Goal: Task Accomplishment & Management: Use online tool/utility

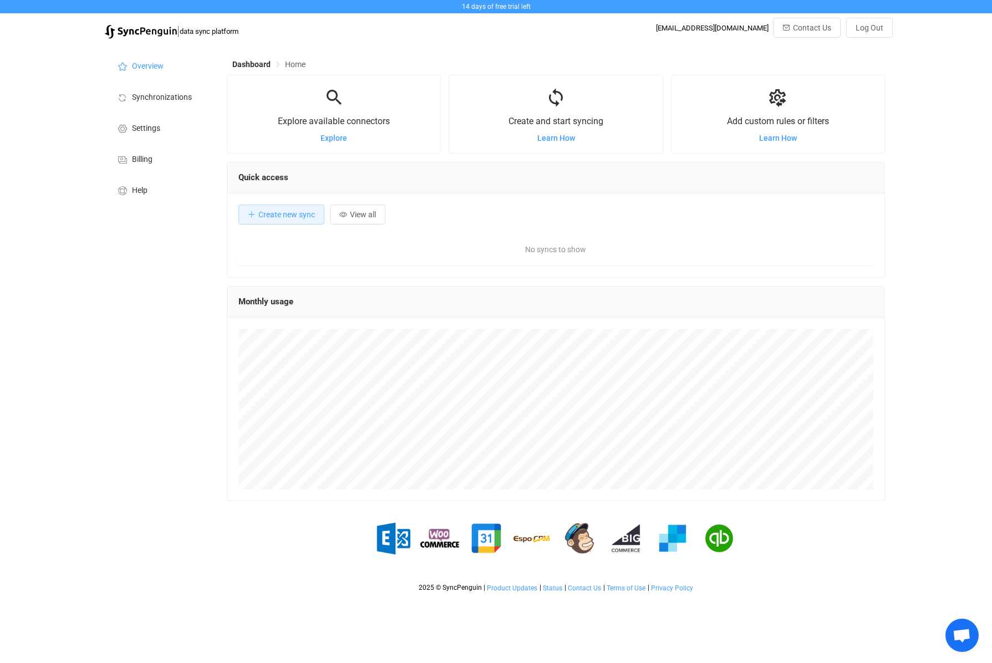
scroll to position [215, 658]
click at [269, 210] on button "Create new sync" at bounding box center [281, 215] width 86 height 20
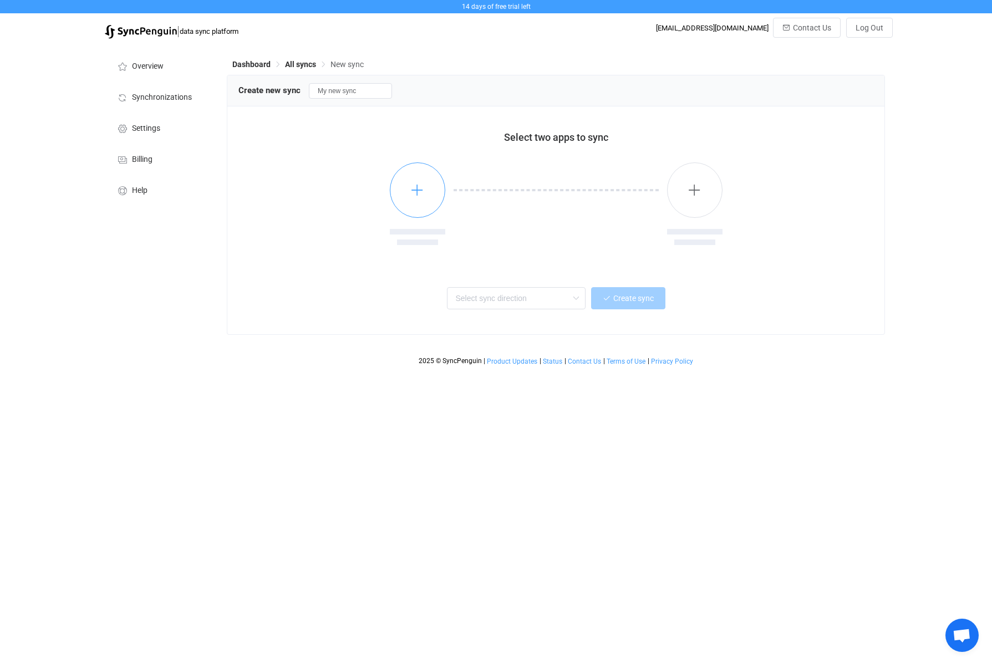
click at [415, 194] on icon "button" at bounding box center [417, 190] width 14 height 14
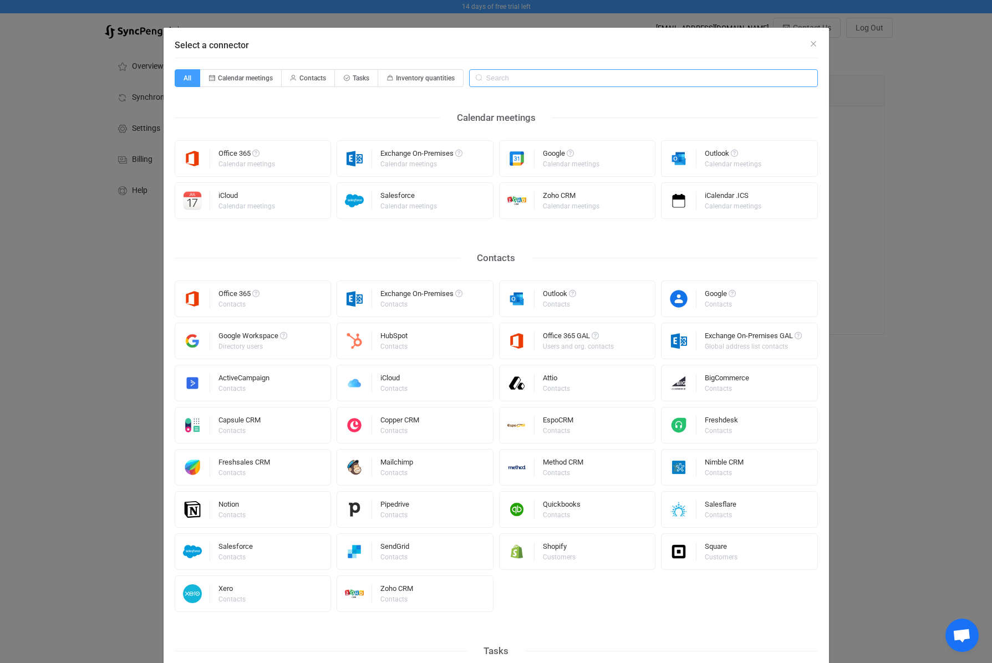
click at [536, 74] on input "Select a connector" at bounding box center [643, 78] width 349 height 18
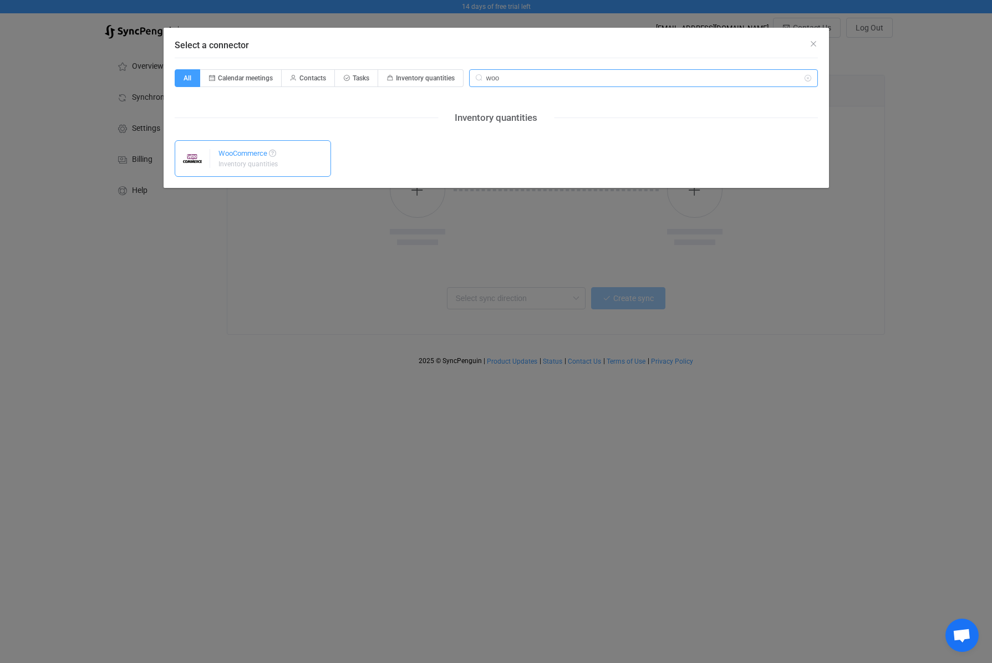
type input "woo"
click at [313, 166] on div "WooCommerce Inventory quantities" at bounding box center [253, 158] width 157 height 37
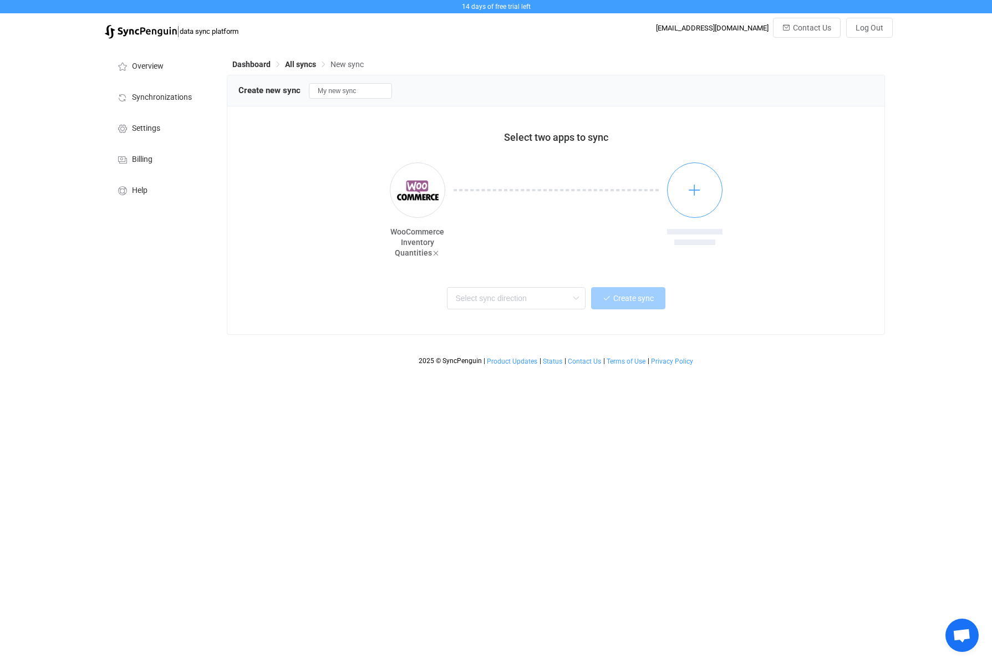
click at [690, 199] on button "button" at bounding box center [694, 189] width 55 height 55
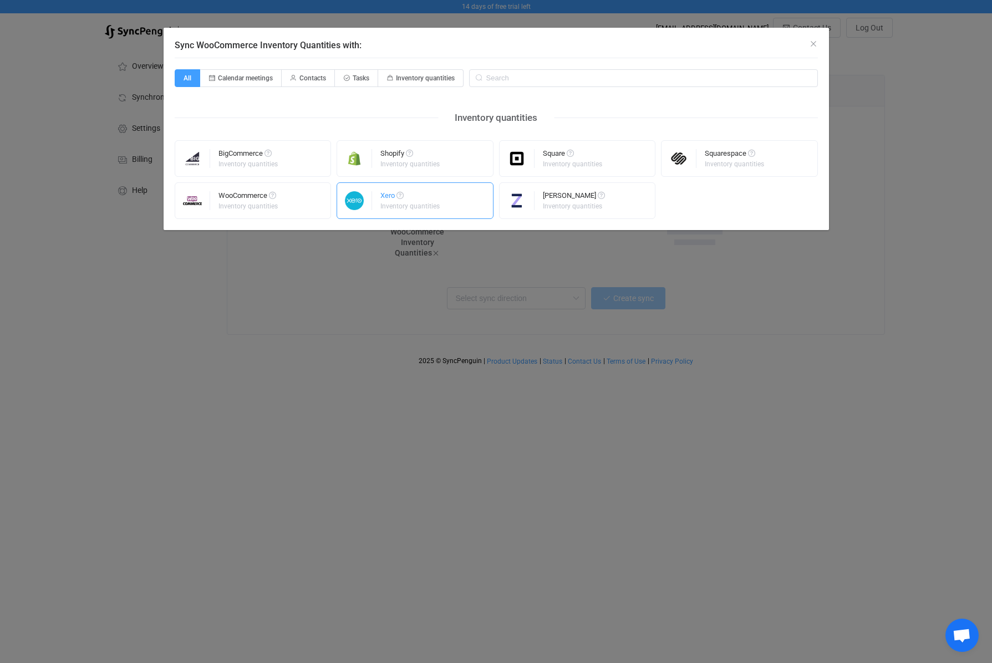
click at [424, 199] on div "Xero" at bounding box center [410, 197] width 61 height 11
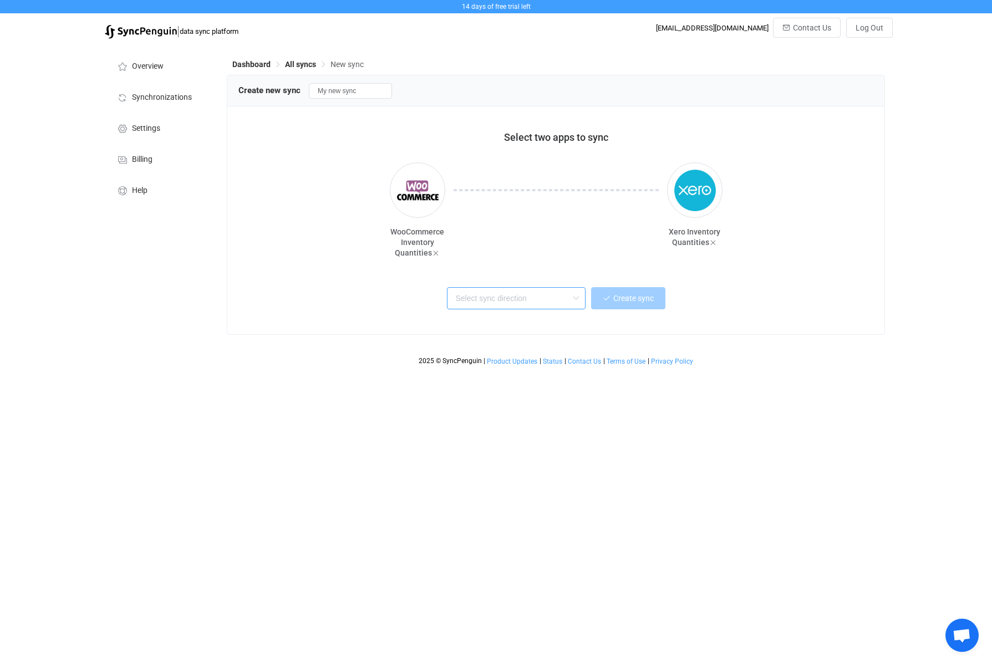
click at [563, 305] on input "text" at bounding box center [516, 298] width 139 height 22
click at [572, 366] on div "WooCommerce → Xero" at bounding box center [520, 359] width 124 height 15
type input "WooCommerce → Xero"
click at [636, 298] on span "Create sync" at bounding box center [633, 298] width 40 height 9
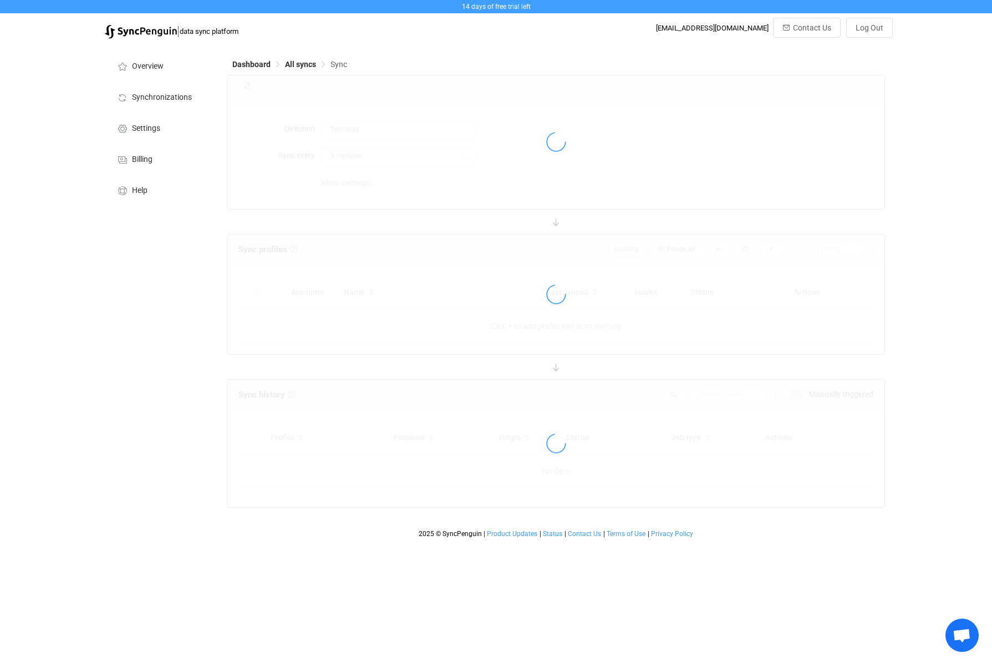
type input "WooCommerce → Xero"
type input "10 minutes"
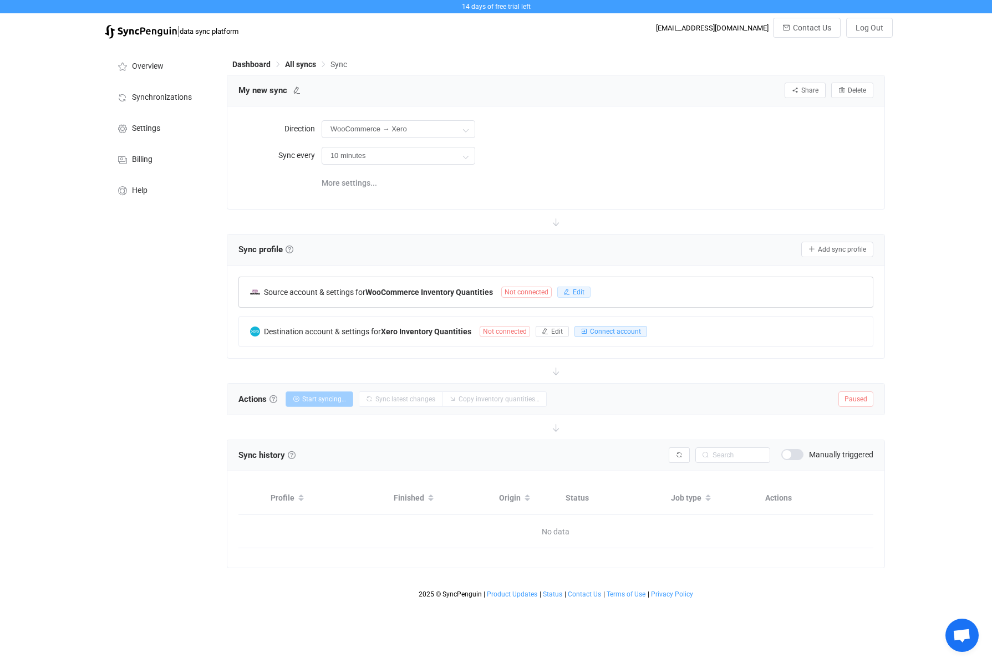
click at [582, 292] on span "Edit" at bounding box center [579, 292] width 12 height 8
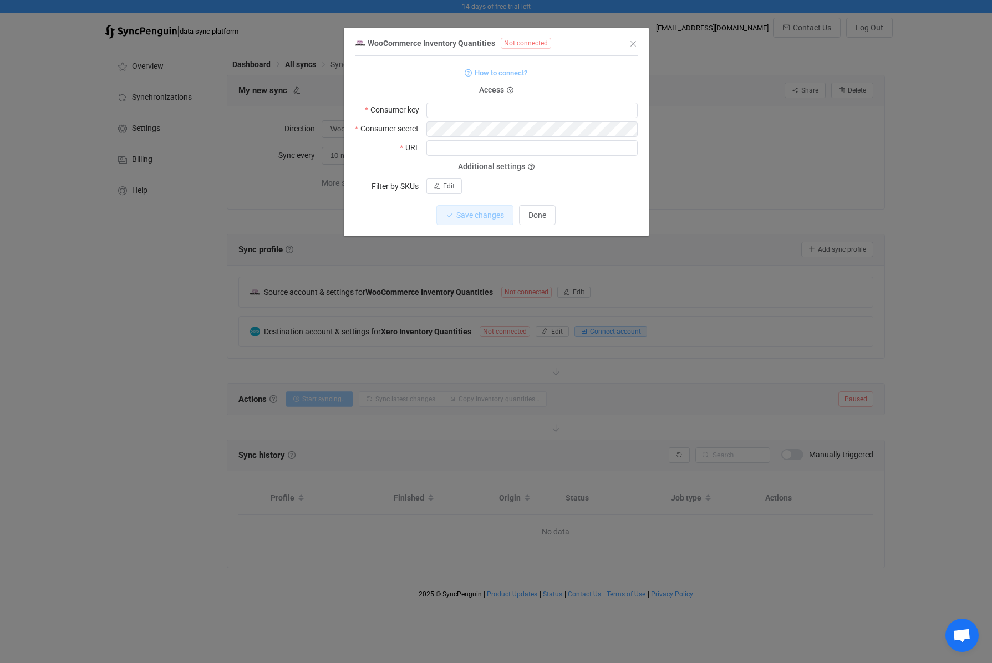
click at [514, 69] on span "How to connect?" at bounding box center [501, 73] width 53 height 13
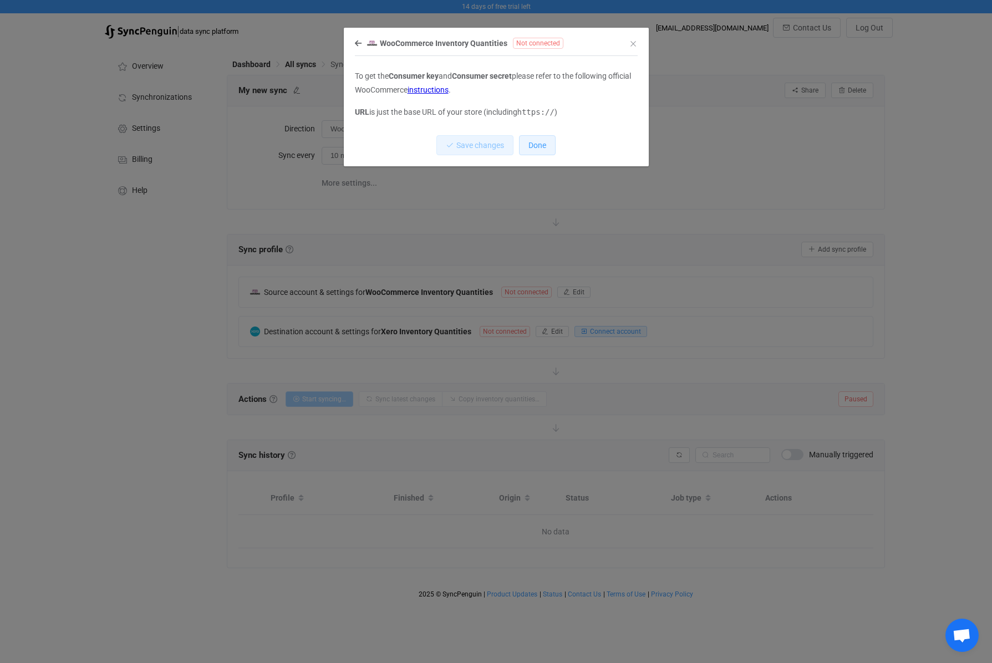
click at [552, 142] on button "Done" at bounding box center [537, 145] width 37 height 20
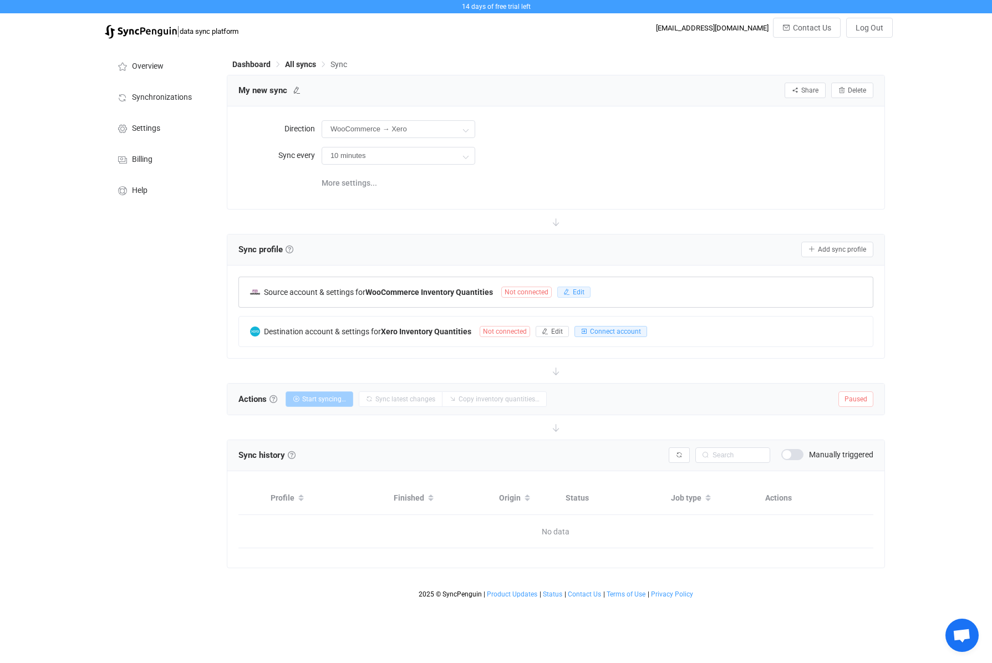
click at [586, 293] on button "Edit" at bounding box center [573, 292] width 33 height 11
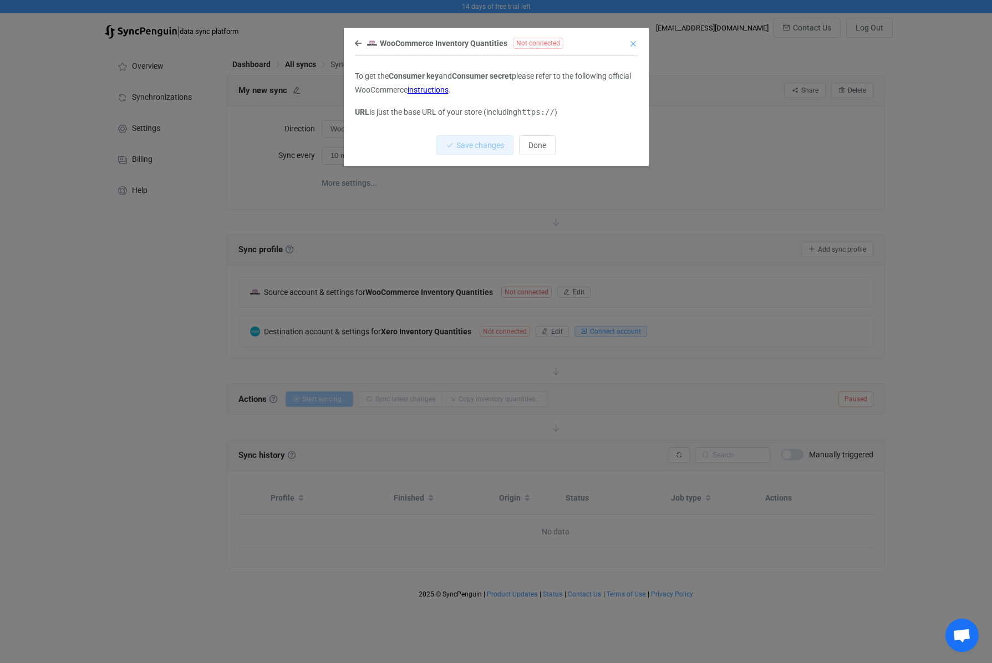
click at [631, 45] on icon "Close" at bounding box center [633, 43] width 9 height 9
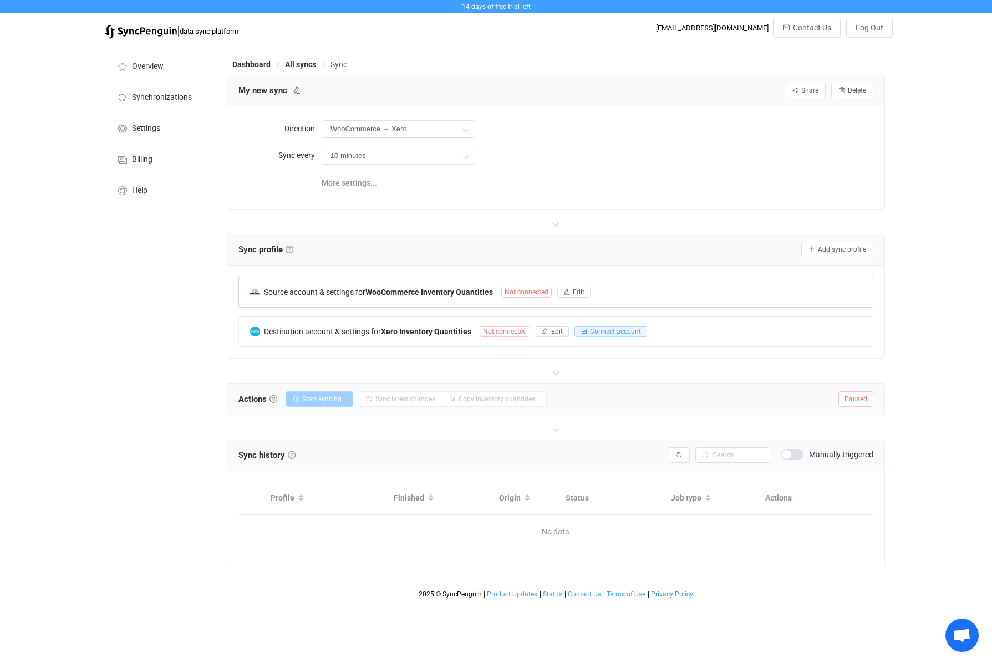
click at [470, 292] on b "WooCommerce Inventory Quantities" at bounding box center [429, 292] width 128 height 9
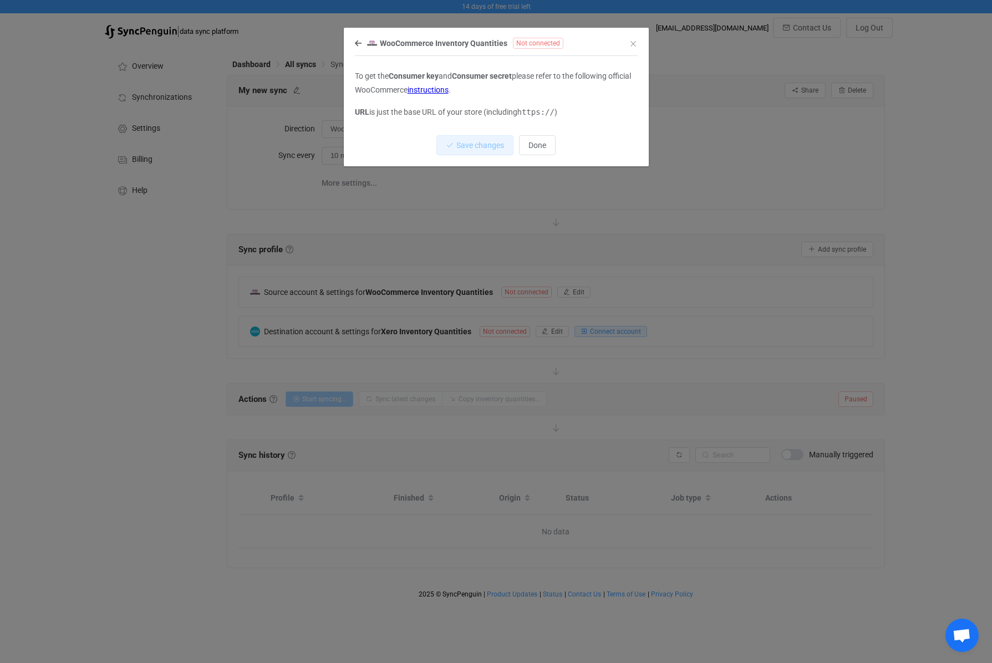
click at [478, 110] on p "URL is just the base URL of your store (including https:// )" at bounding box center [496, 112] width 283 height 14
click at [633, 39] on icon "Close" at bounding box center [633, 43] width 9 height 9
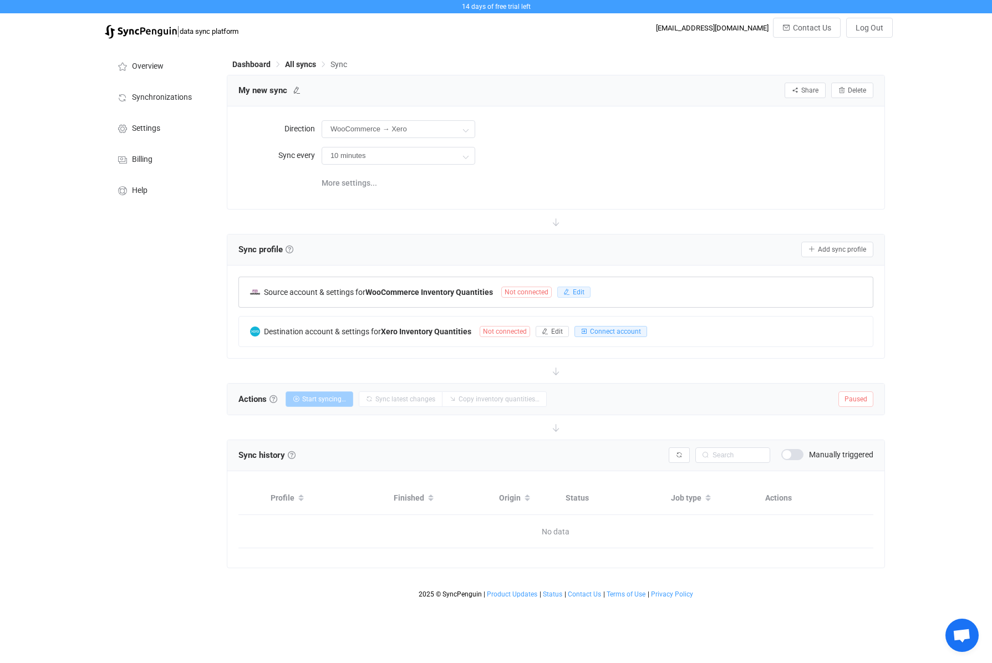
click at [578, 293] on span "Edit" at bounding box center [579, 292] width 12 height 8
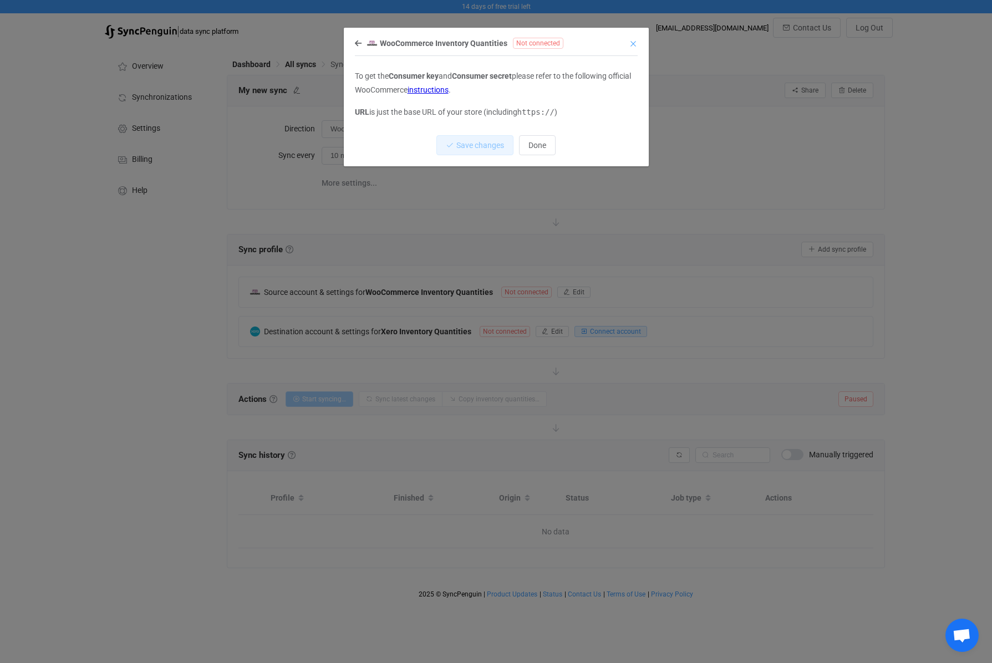
click at [633, 45] on icon "Close" at bounding box center [633, 43] width 9 height 9
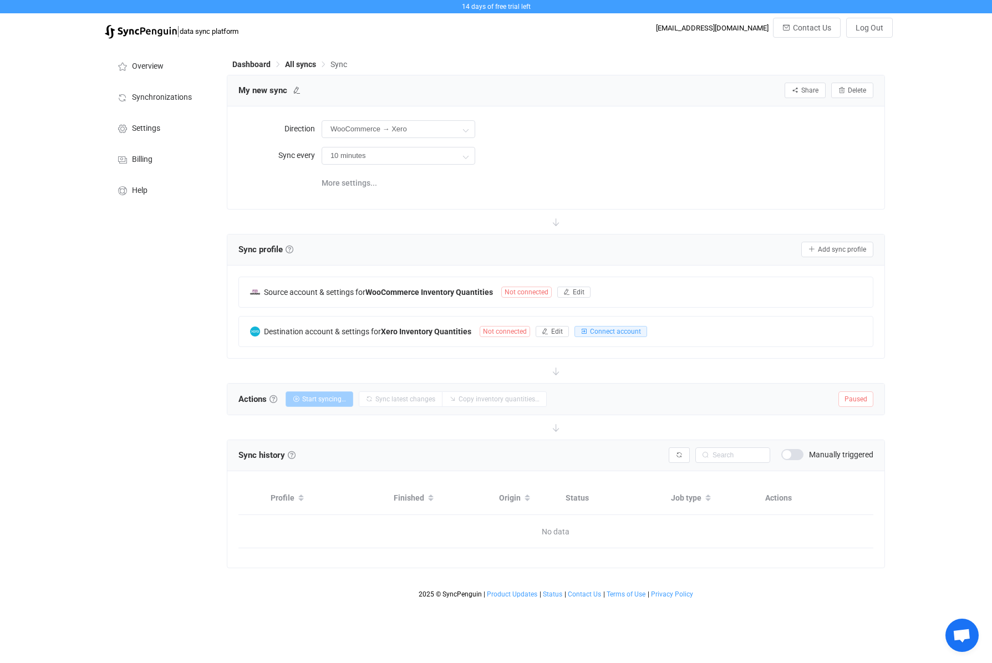
click at [934, 259] on div "14 days of free trial left | data sync platform accounts@kowelding.com.au Conta…" at bounding box center [496, 302] width 992 height 604
click at [338, 181] on span "More settings..." at bounding box center [349, 183] width 55 height 22
click at [461, 290] on b "WooCommerce Inventory Quantities" at bounding box center [429, 292] width 128 height 9
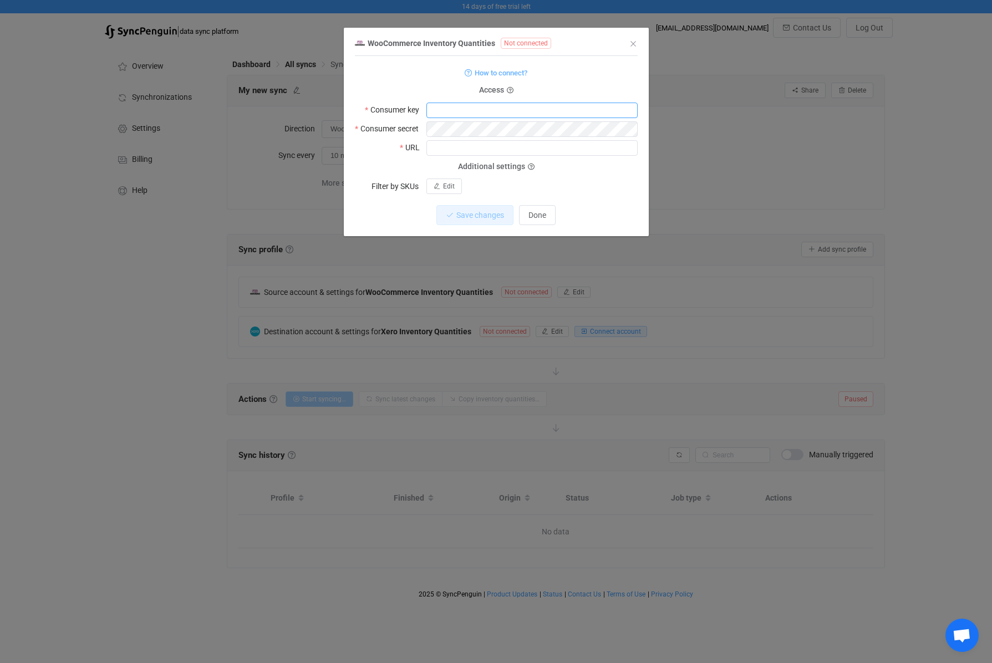
click at [465, 107] on input "dialog" at bounding box center [531, 111] width 211 height 16
paste input "ck_e37592e0d387ec397d138a9b9c64df0f65b7cc99"
type input "ck_e37592e0d387ec397d138a9b9c64df0f65b7cc99"
click at [494, 146] on input "dialog" at bounding box center [531, 148] width 211 height 16
click at [624, 216] on div "Save changes Discard" at bounding box center [496, 215] width 283 height 20
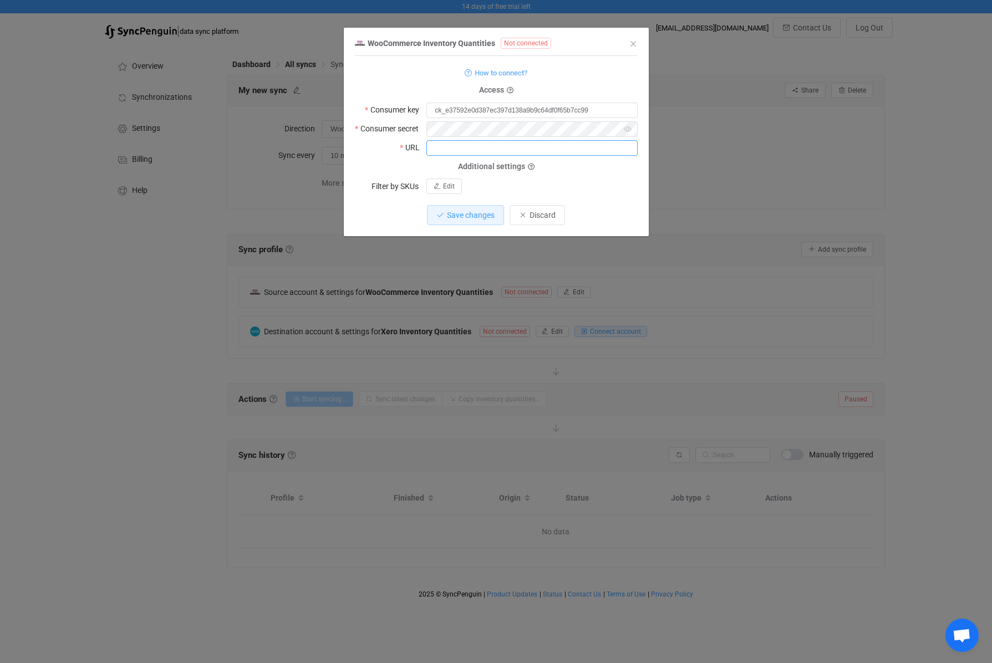
click at [487, 144] on input "dialog" at bounding box center [531, 148] width 211 height 16
paste input "https://"
type input "[URL][DOMAIN_NAME]"
click at [485, 209] on button "Save changes" at bounding box center [465, 215] width 77 height 20
click at [549, 221] on button "Done" at bounding box center [537, 215] width 37 height 20
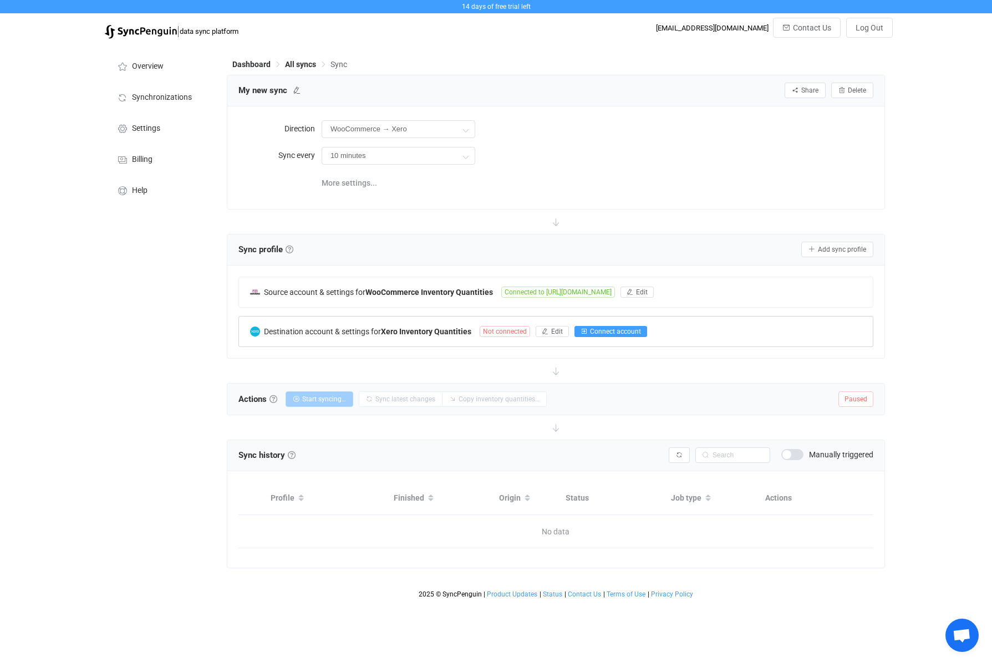
click at [632, 332] on span "Connect account" at bounding box center [615, 332] width 51 height 8
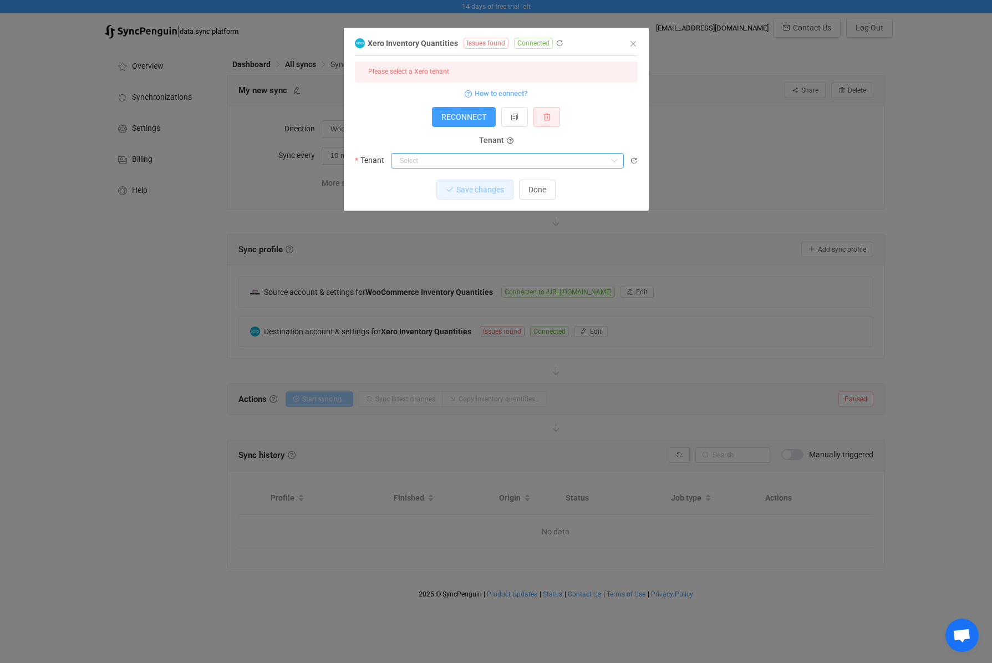
click at [579, 160] on input "dialog" at bounding box center [507, 161] width 233 height 16
click at [574, 186] on li "KO Welding Pty Ltd." at bounding box center [511, 188] width 240 height 19
type input "KO Welding Pty Ltd."
click at [468, 194] on span "Save changes" at bounding box center [471, 189] width 48 height 9
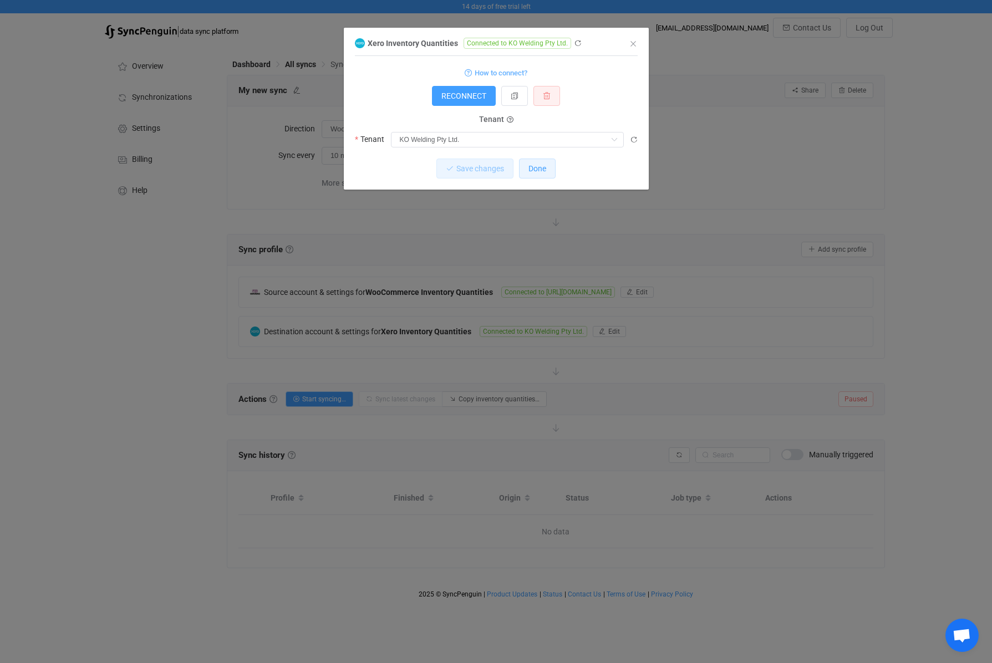
click at [532, 171] on span "Done" at bounding box center [537, 168] width 18 height 9
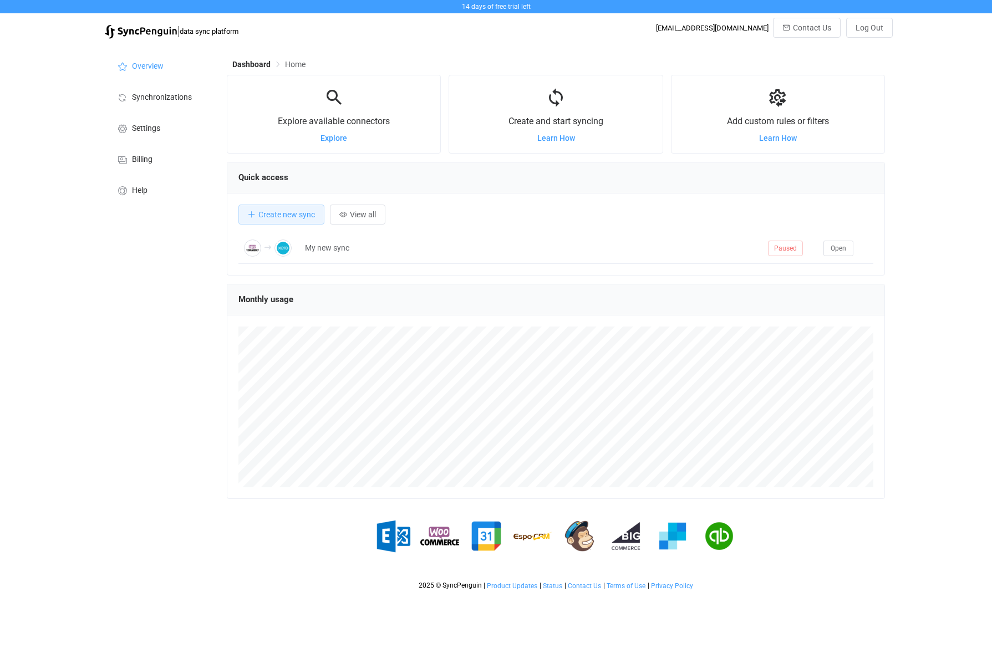
scroll to position [215, 658]
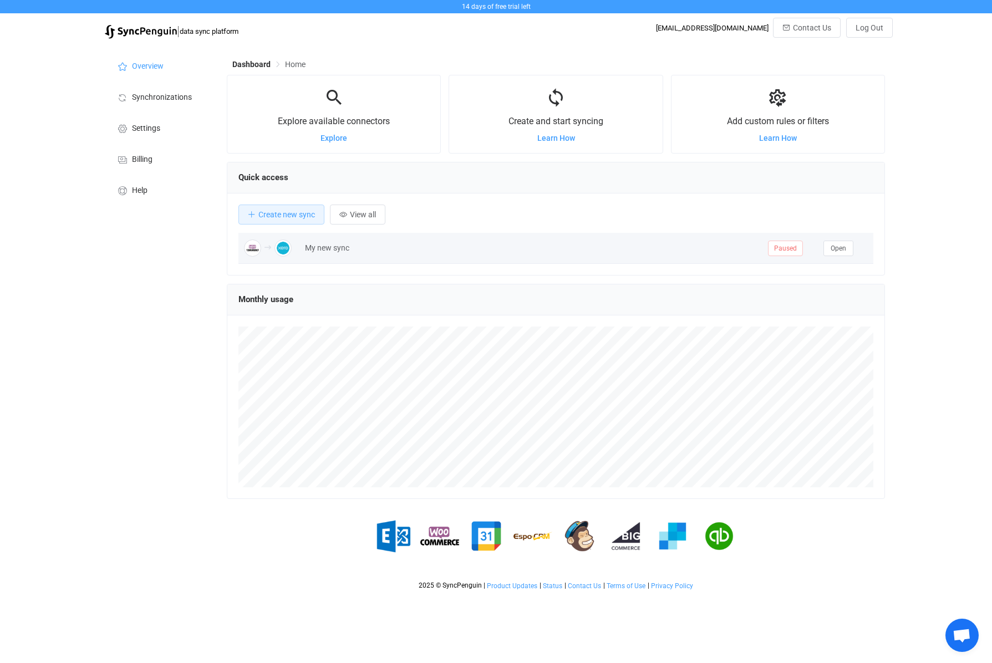
click at [472, 252] on div "My new sync" at bounding box center [530, 248] width 463 height 13
click at [429, 254] on div "My new sync" at bounding box center [530, 248] width 463 height 13
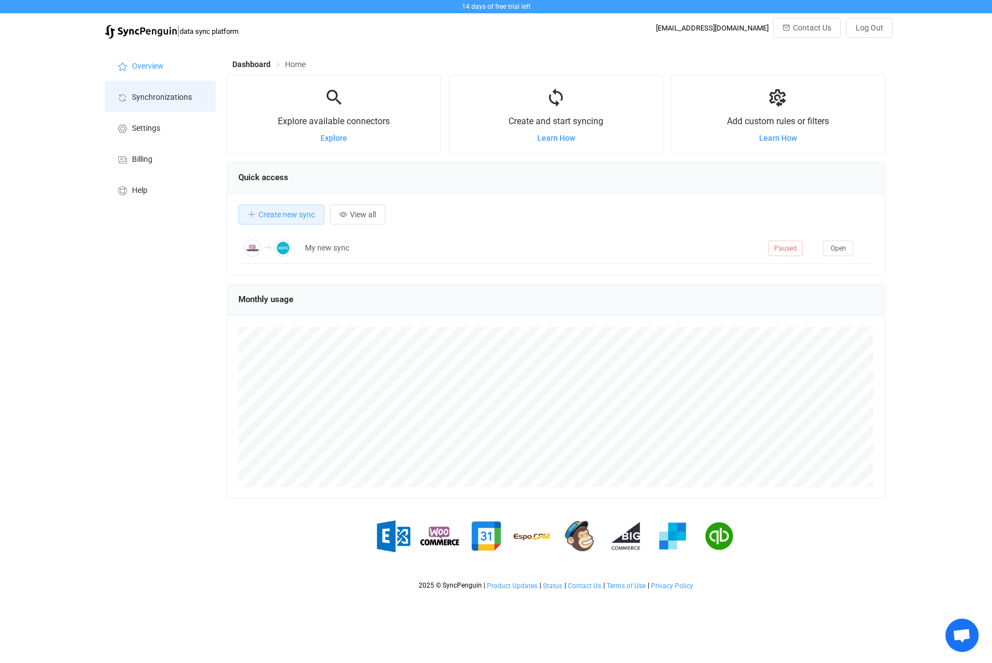
click at [163, 95] on span "Synchronizations" at bounding box center [162, 97] width 60 height 9
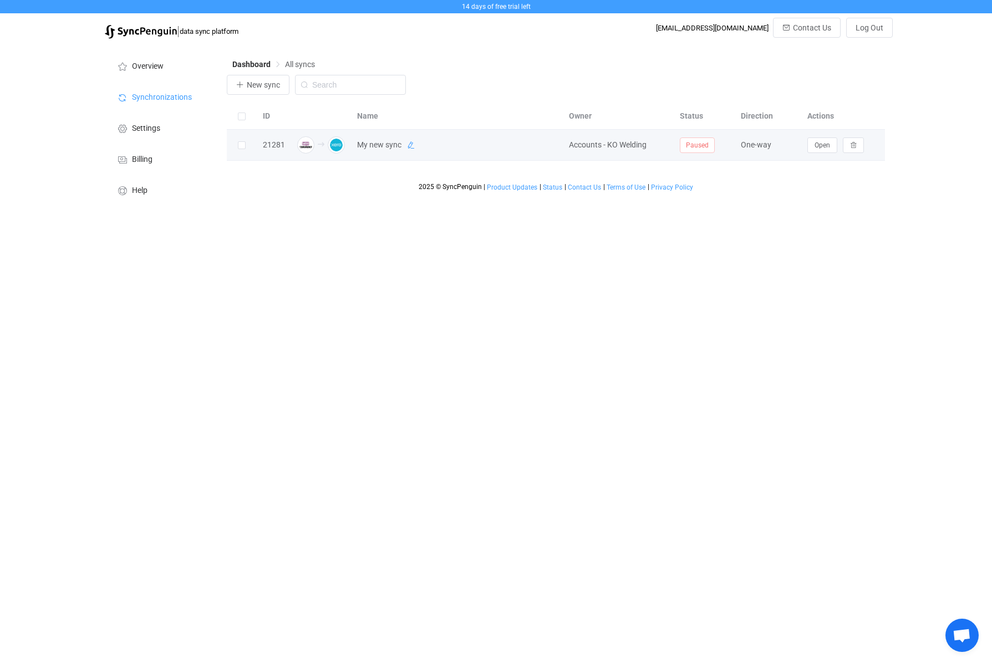
click at [414, 147] on icon at bounding box center [411, 145] width 8 height 8
drag, startPoint x: 423, startPoint y: 148, endPoint x: 356, endPoint y: 141, distance: 67.4
click at [356, 141] on input "My new sync" at bounding box center [442, 145] width 182 height 17
click at [419, 149] on input "Inventory SyncPeguin" at bounding box center [442, 145] width 182 height 17
type input "Inventory SyncPenguin"
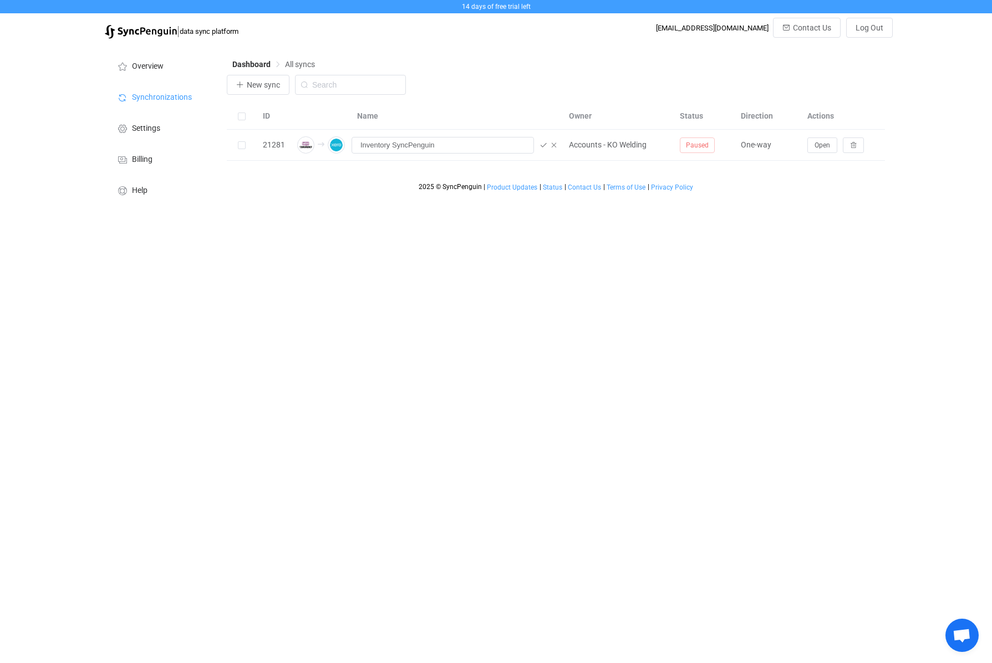
click at [614, 211] on html "14 days of free trial left | data sync platform accounts@kowelding.com.au Conta…" at bounding box center [496, 105] width 992 height 211
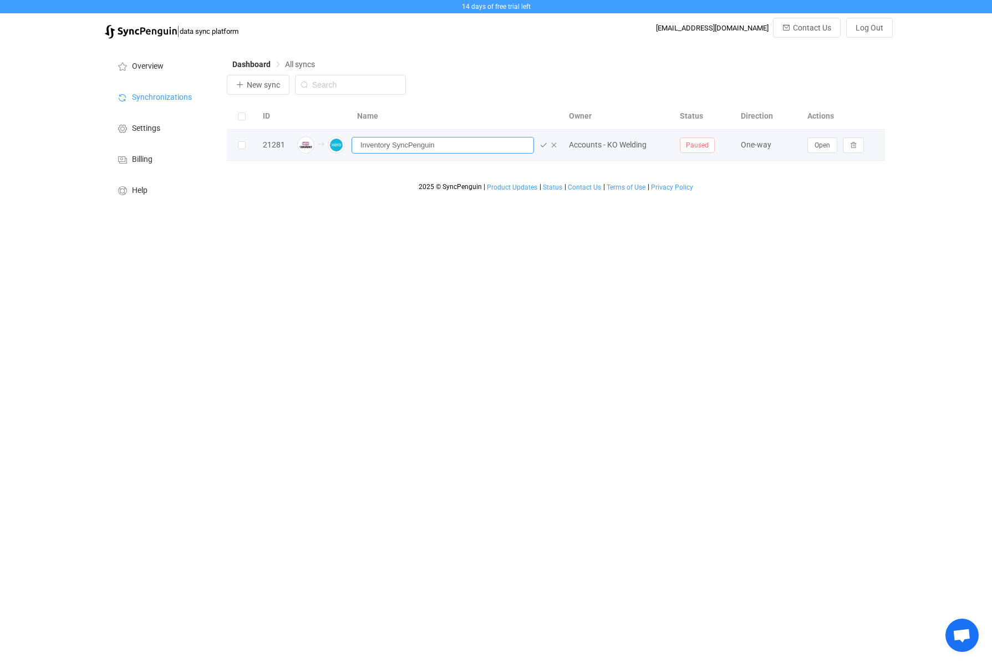
click at [485, 154] on input "Inventory SyncPenguin" at bounding box center [442, 145] width 182 height 17
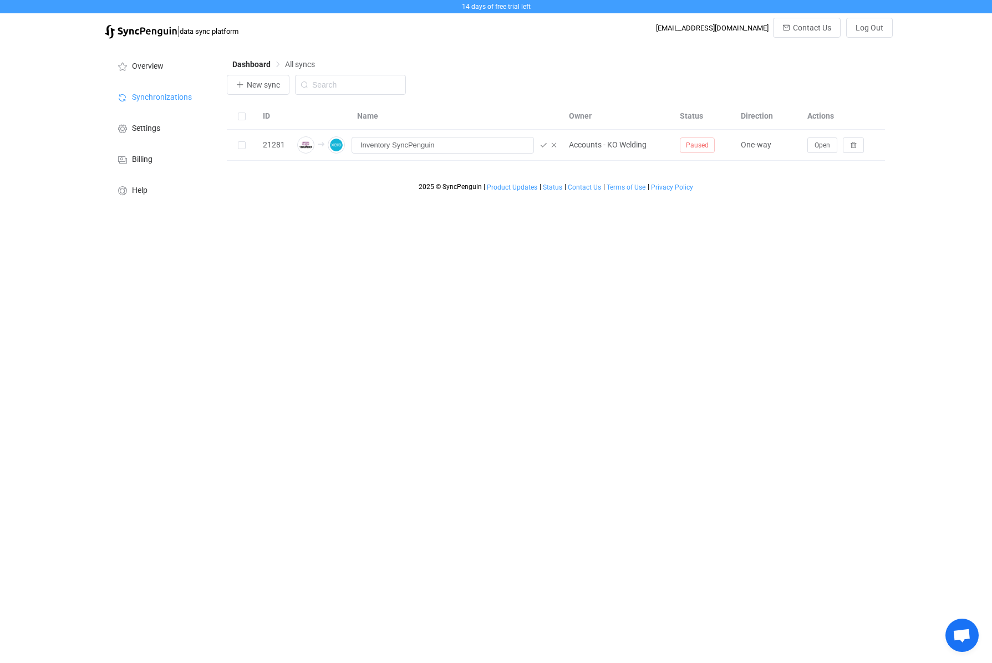
click at [728, 211] on html "14 days of free trial left | data sync platform accounts@kowelding.com.au Conta…" at bounding box center [496, 105] width 992 height 211
click at [544, 145] on icon at bounding box center [543, 145] width 8 height 8
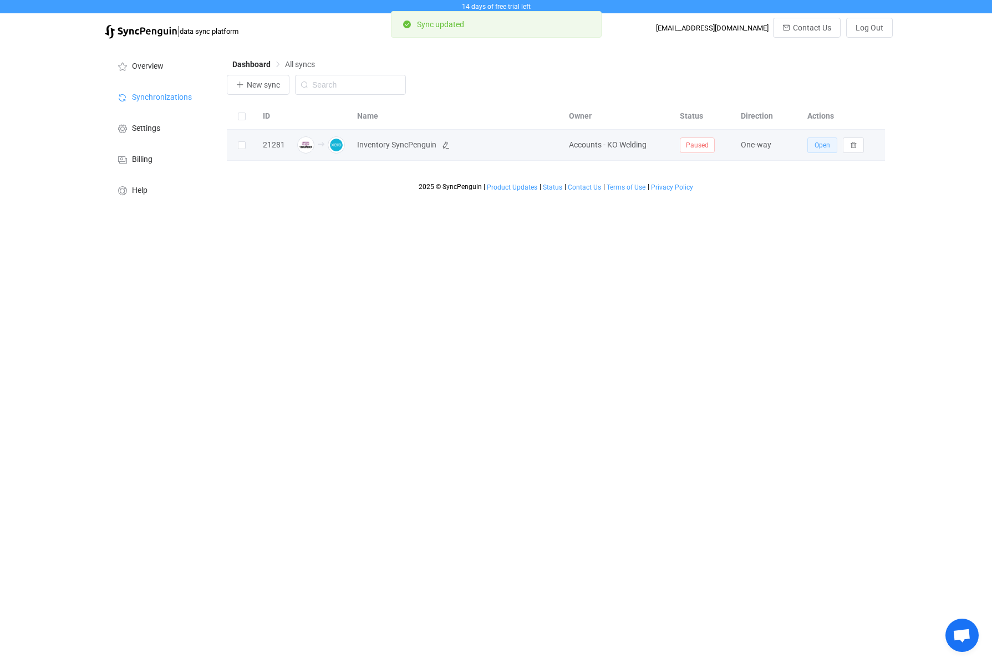
click at [825, 146] on span "Open" at bounding box center [822, 145] width 16 height 8
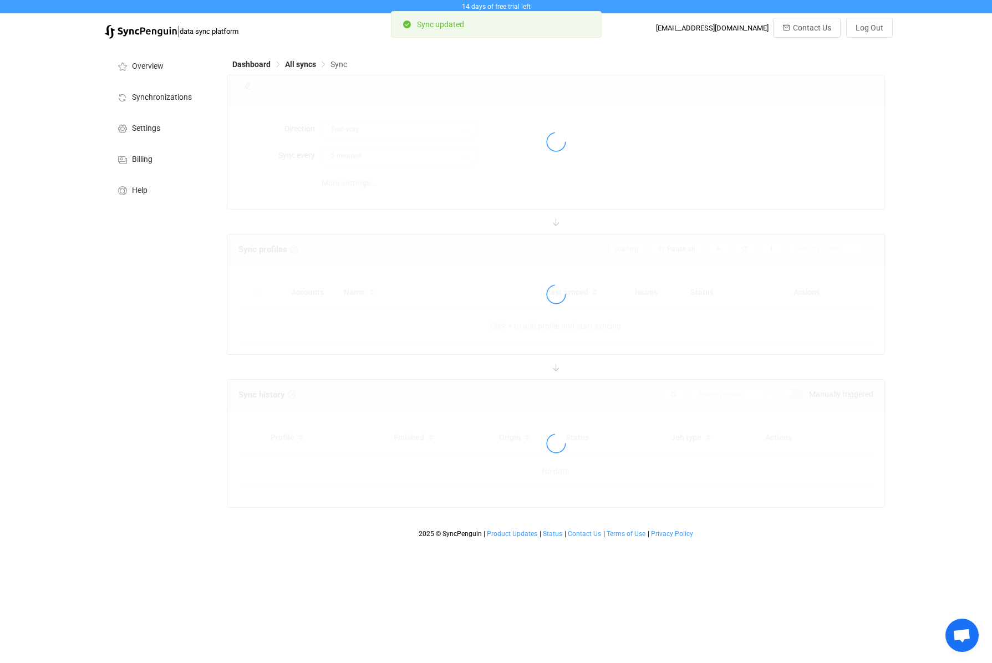
type input "WooCommerce → Xero"
type input "10 minutes"
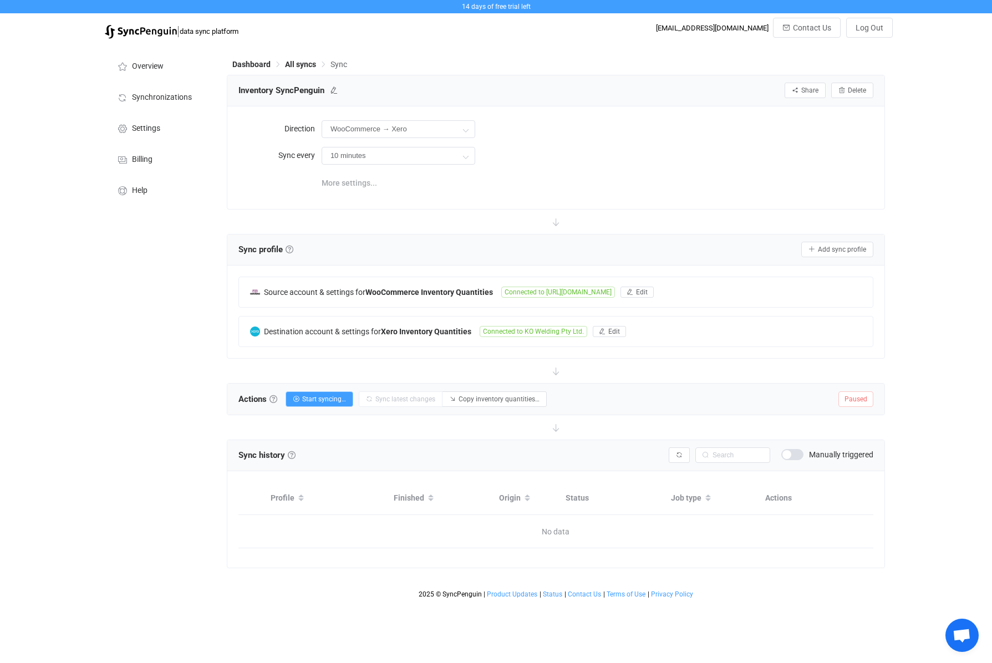
click at [360, 183] on span "More settings..." at bounding box center [349, 183] width 55 height 22
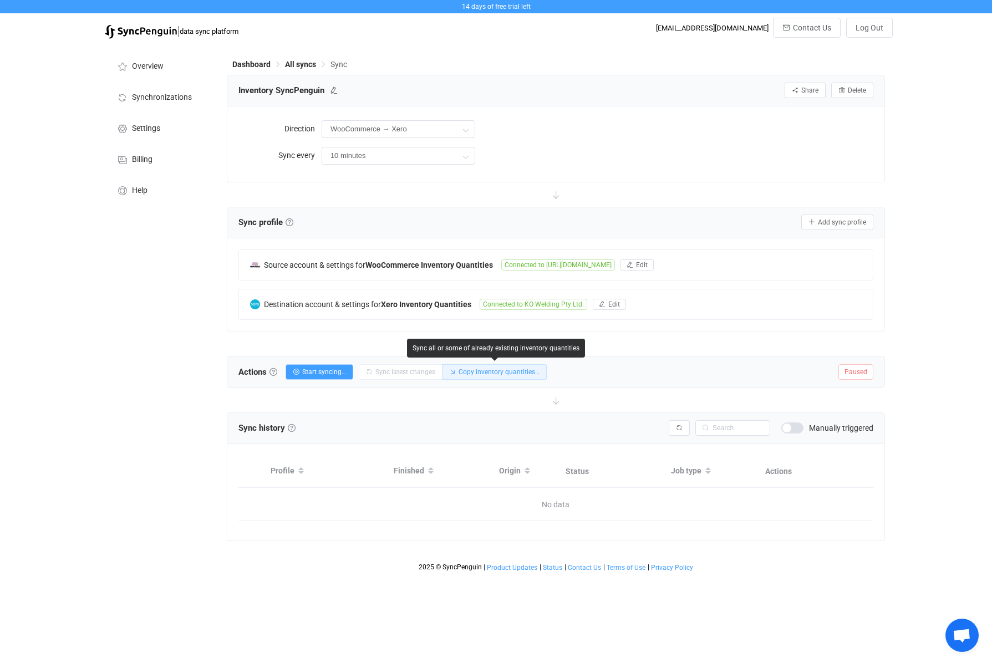
click at [497, 374] on span "Copy inventory quantities…" at bounding box center [498, 372] width 81 height 8
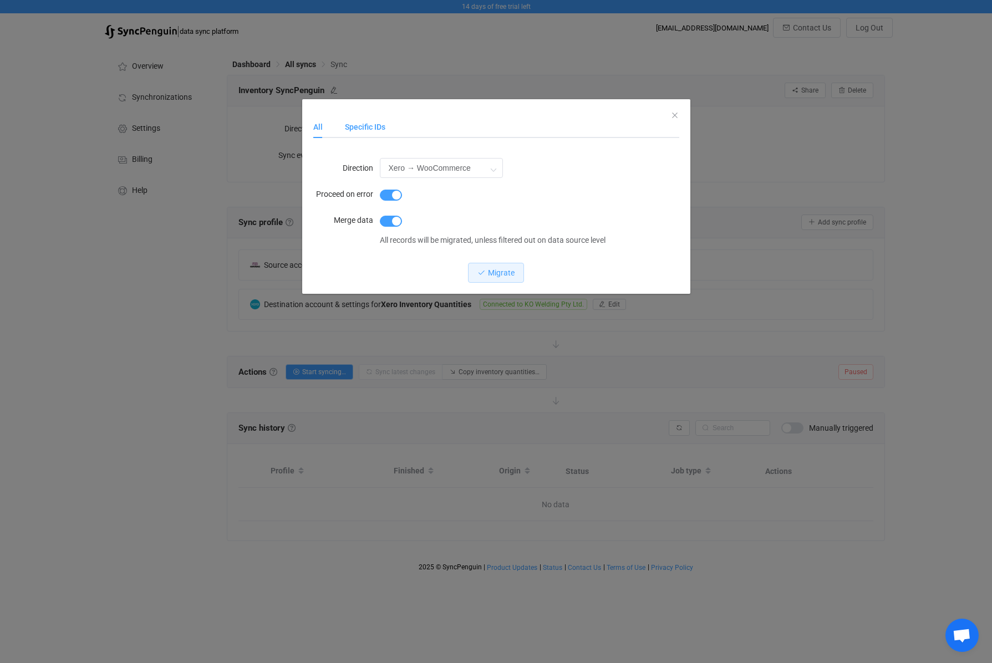
click at [371, 133] on div "Specific IDs" at bounding box center [360, 127] width 52 height 22
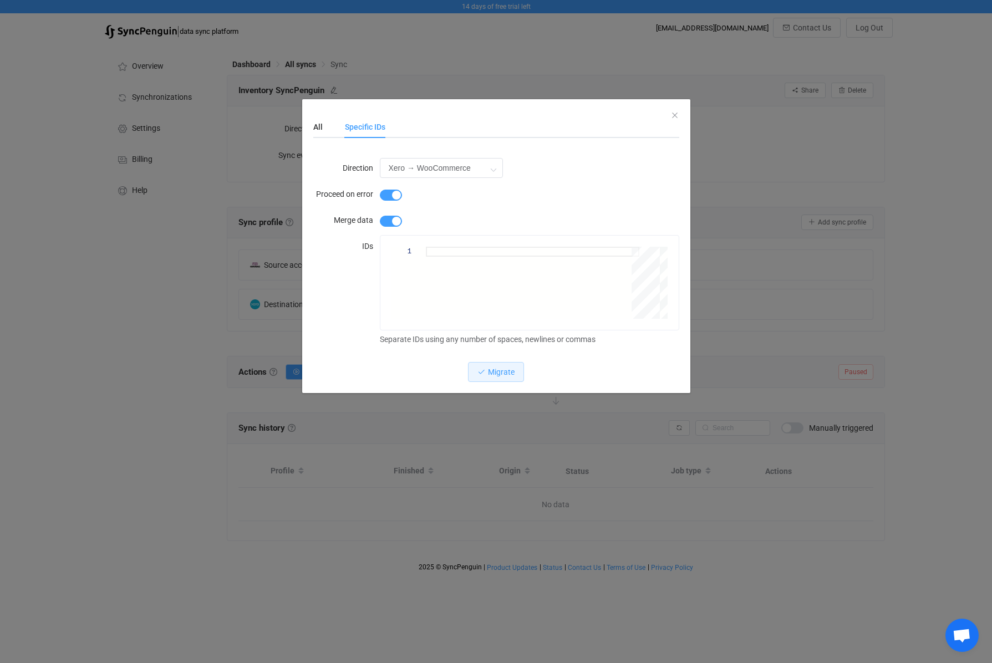
click at [672, 117] on div "All Specific IDs" at bounding box center [496, 127] width 366 height 22
click at [676, 116] on div "All Specific IDs" at bounding box center [496, 127] width 366 height 22
click at [674, 115] on icon "Close" at bounding box center [674, 115] width 9 height 9
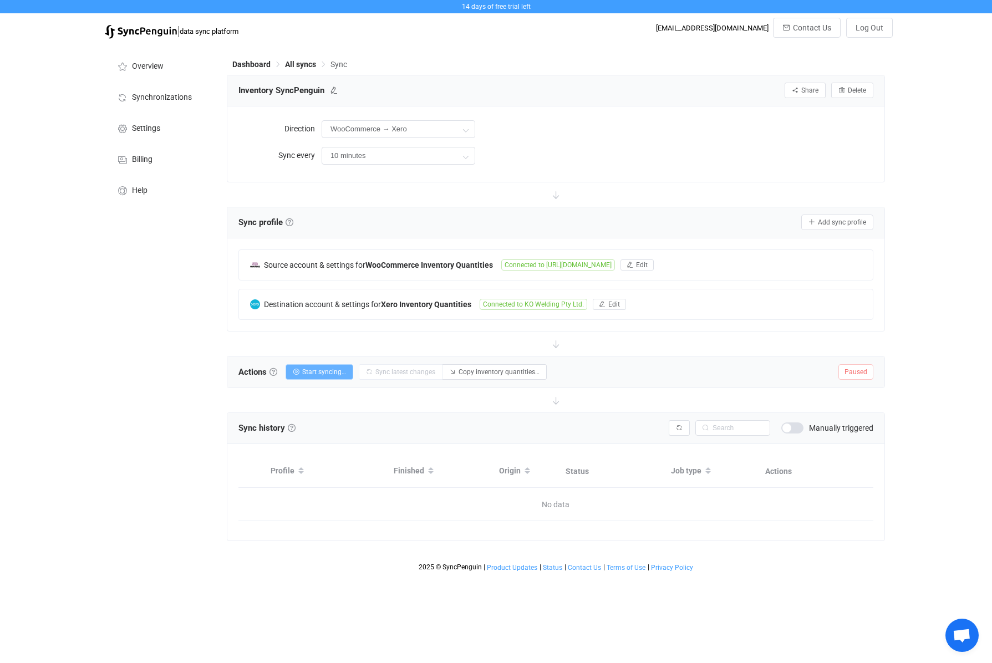
click at [329, 371] on span "Start syncing…" at bounding box center [324, 372] width 44 height 8
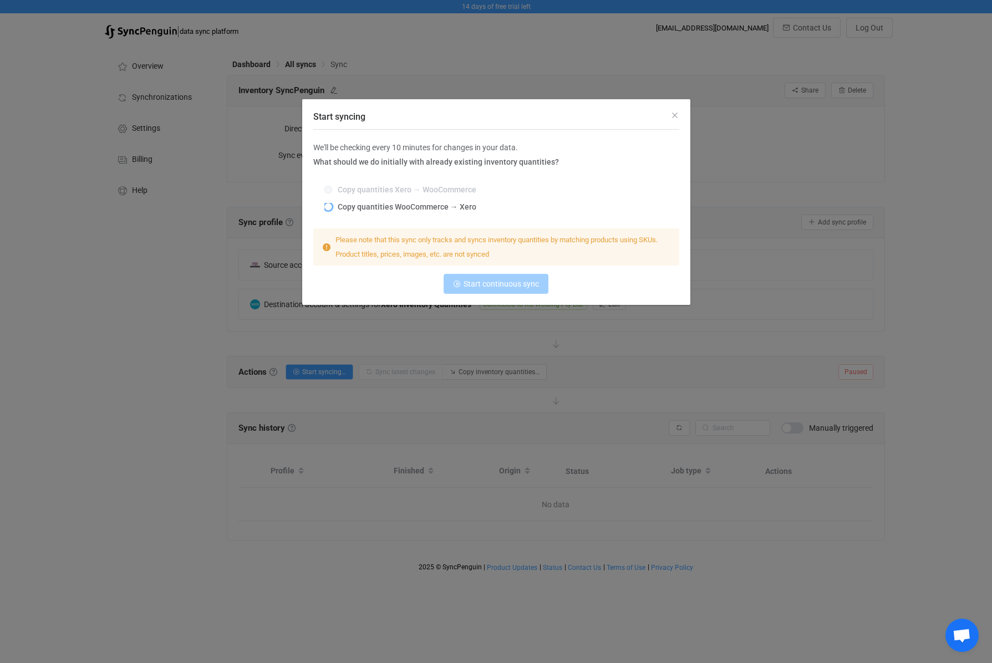
click at [409, 210] on span "Copy quantities WooCommerce → Xero" at bounding box center [404, 206] width 144 height 9
click at [332, 210] on input "Copy quantities WooCommerce → Xero" at bounding box center [328, 207] width 8 height 9
radio input "true"
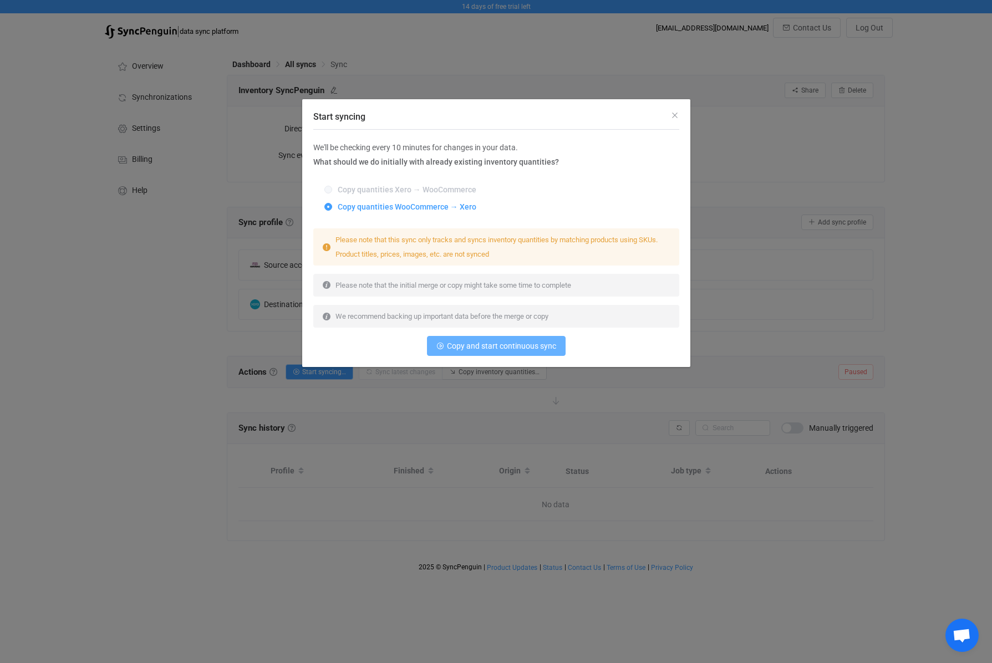
click at [542, 344] on span "Copy and start continuous sync" at bounding box center [501, 345] width 109 height 9
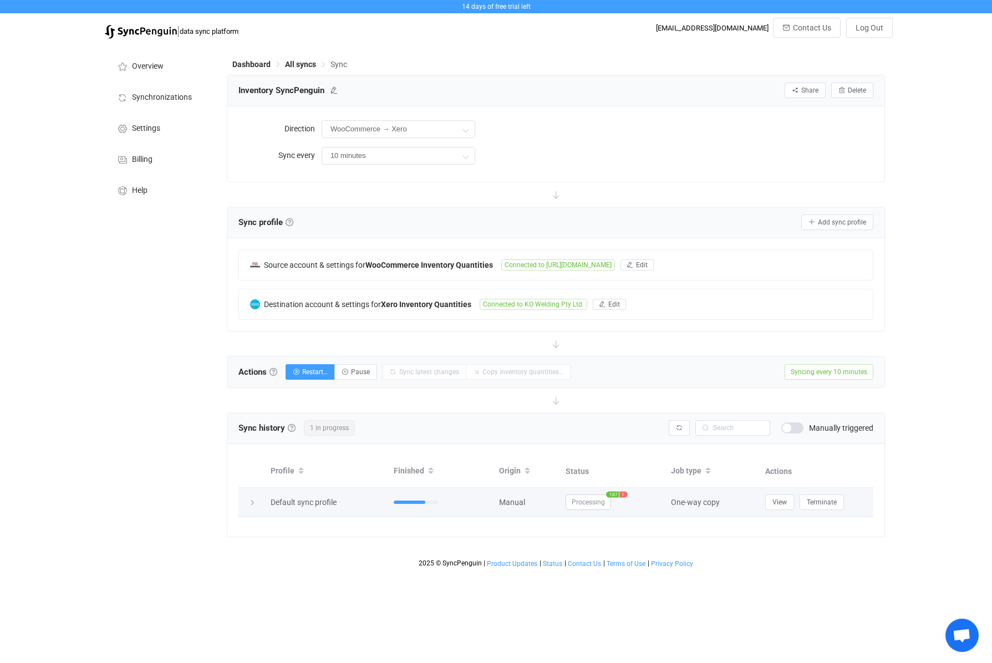
click at [626, 495] on span "1" at bounding box center [623, 495] width 8 height 6
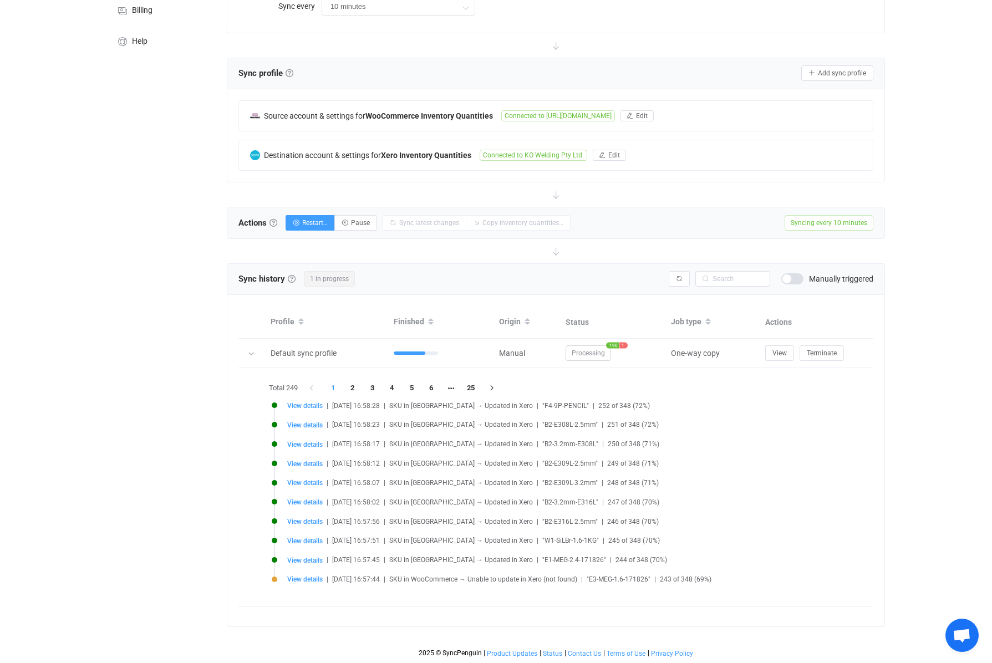
scroll to position [147, 0]
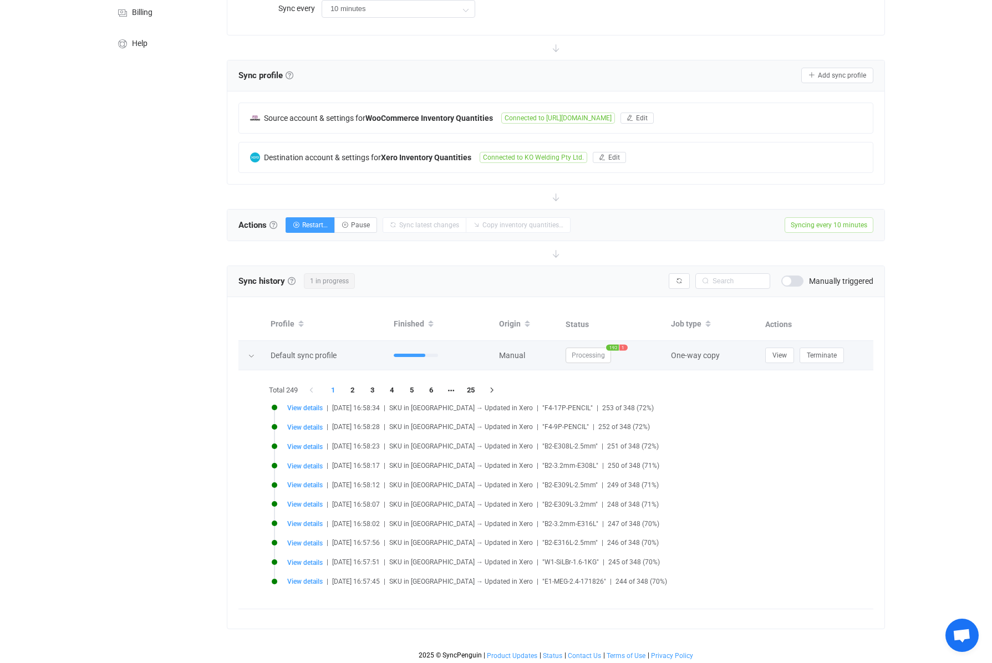
click at [619, 349] on span "192" at bounding box center [612, 348] width 13 height 6
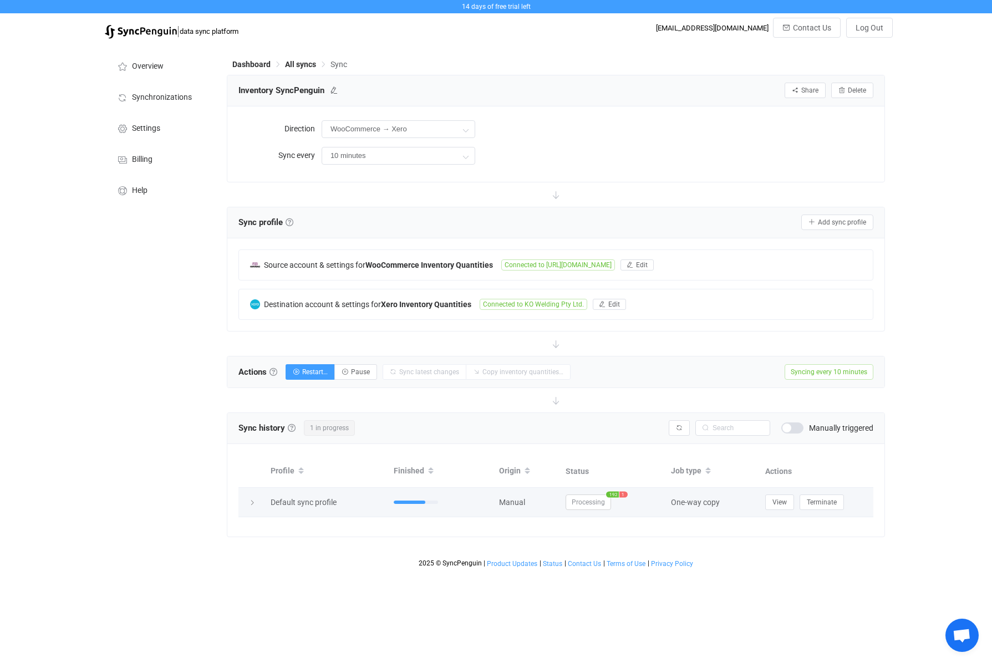
scroll to position [0, 0]
click at [622, 493] on span "1" at bounding box center [623, 495] width 8 height 6
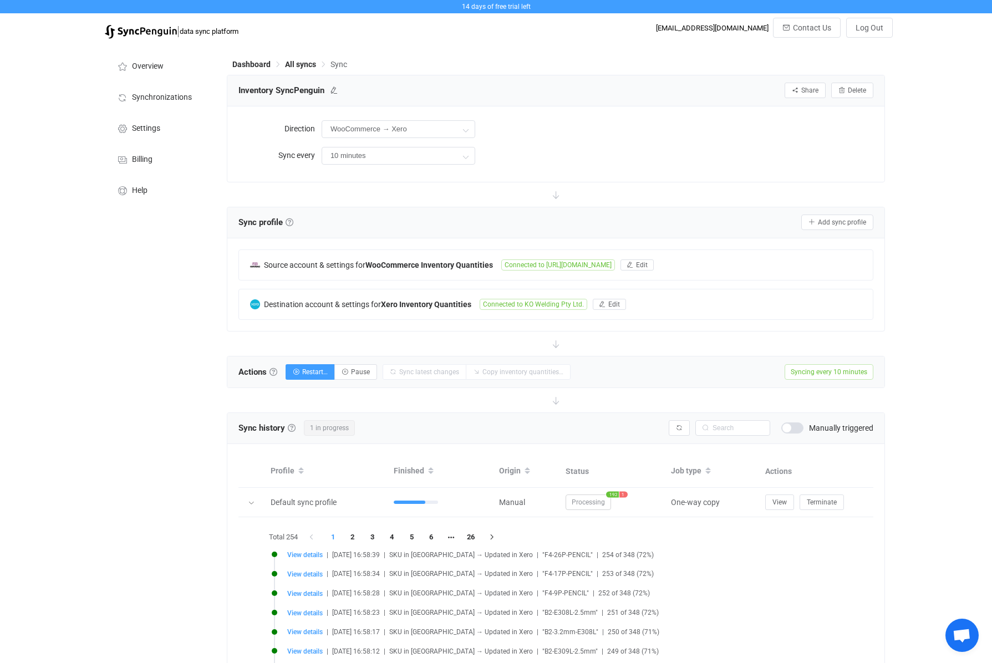
scroll to position [153, 0]
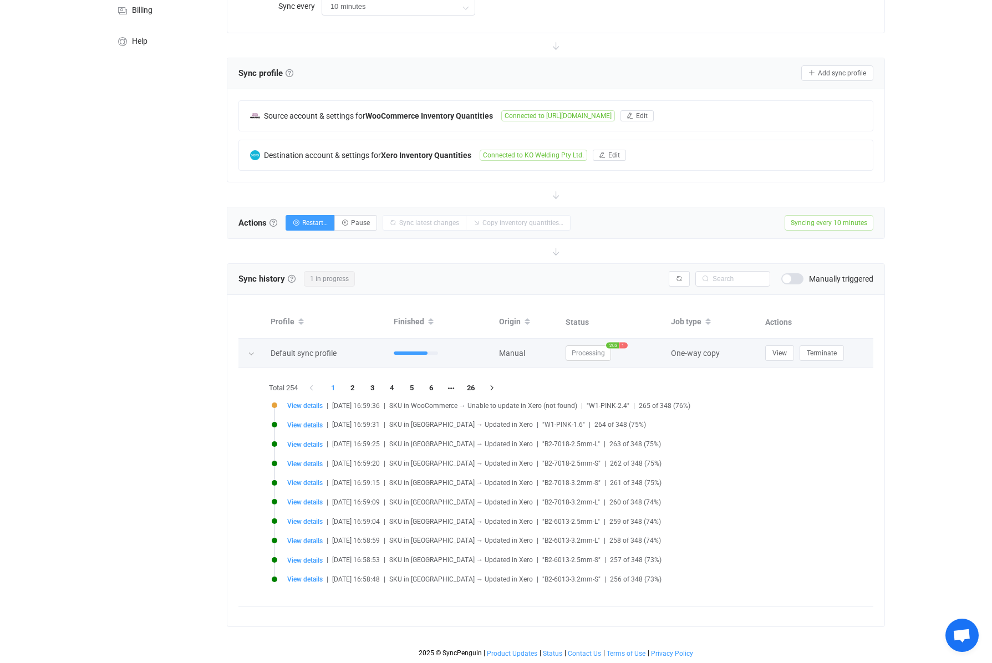
click at [623, 344] on span "1" at bounding box center [623, 346] width 8 height 6
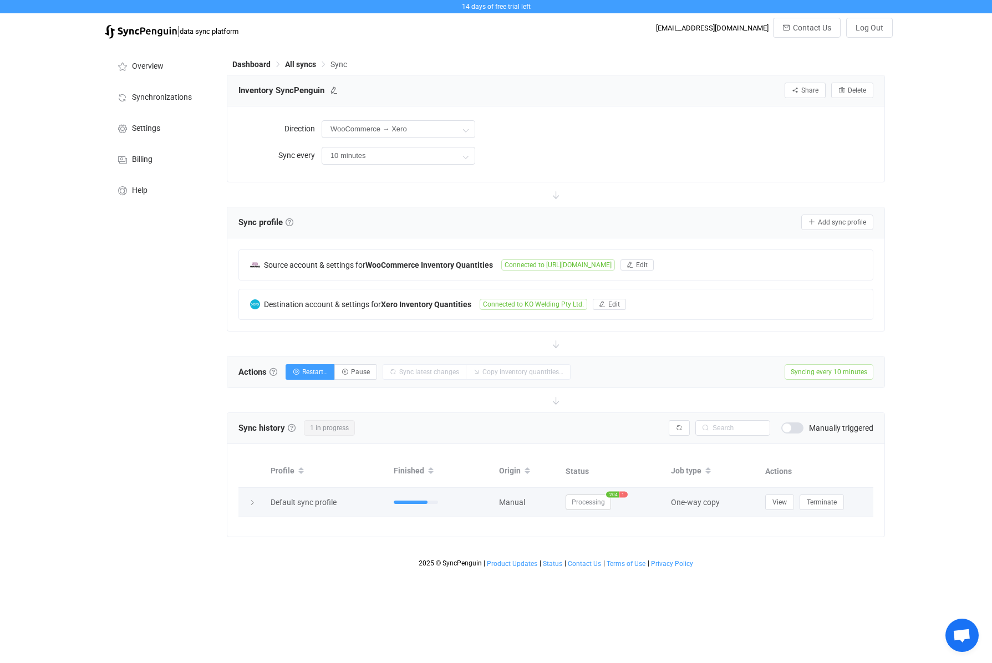
click at [626, 493] on span "1" at bounding box center [623, 495] width 8 height 6
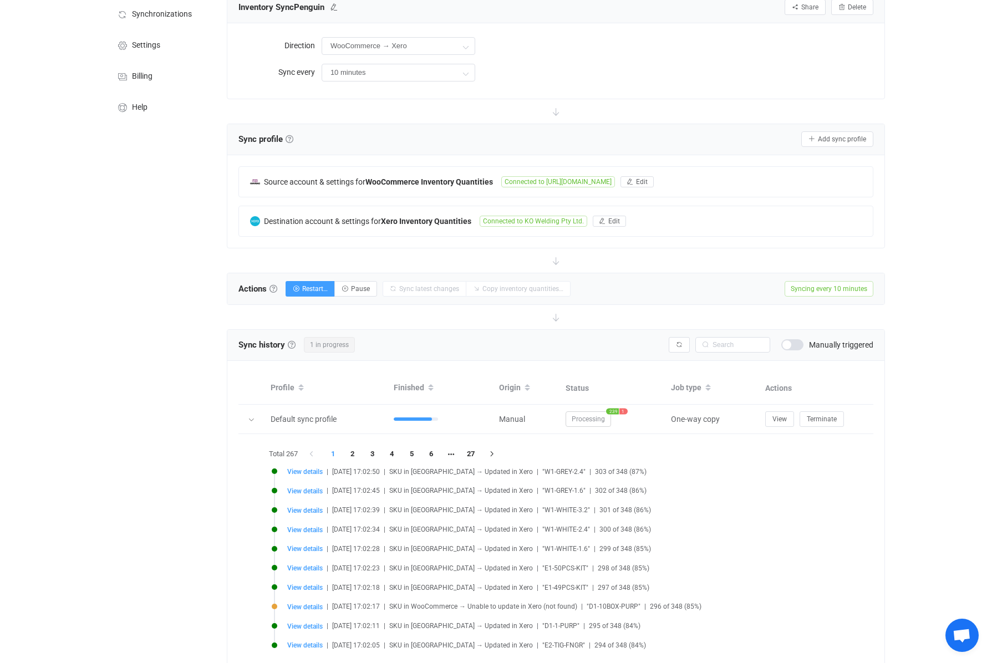
scroll to position [153, 0]
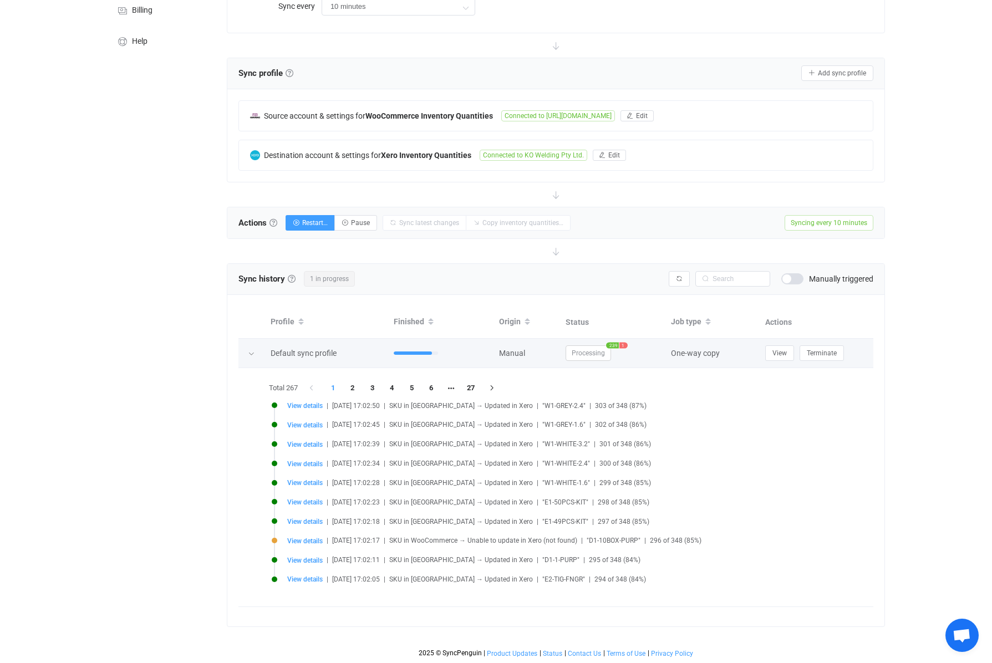
click at [626, 343] on span "1" at bounding box center [623, 346] width 8 height 6
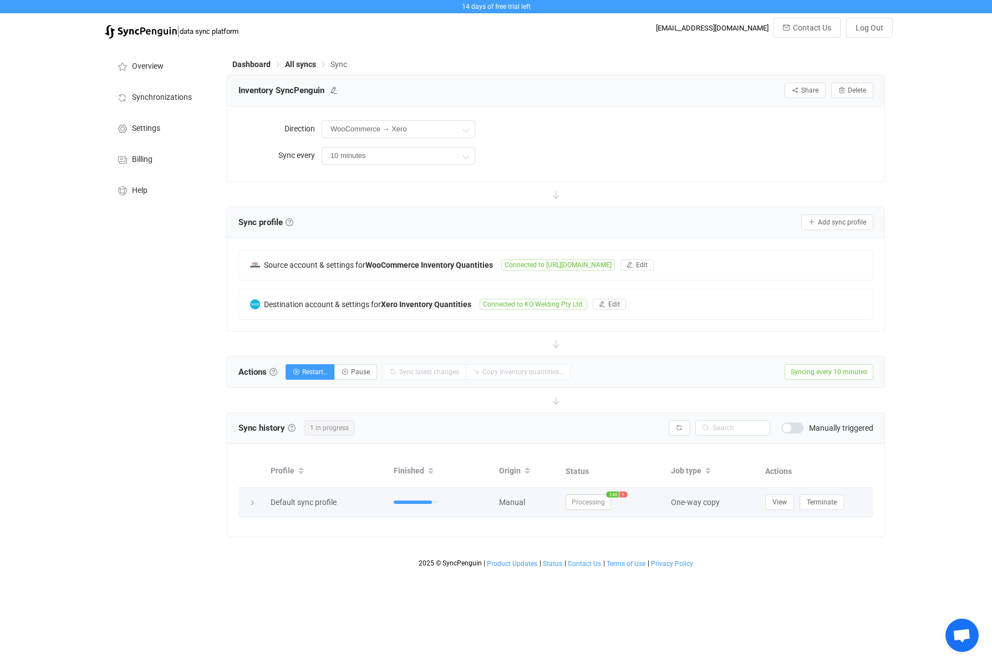
click at [626, 496] on span "1" at bounding box center [623, 495] width 8 height 6
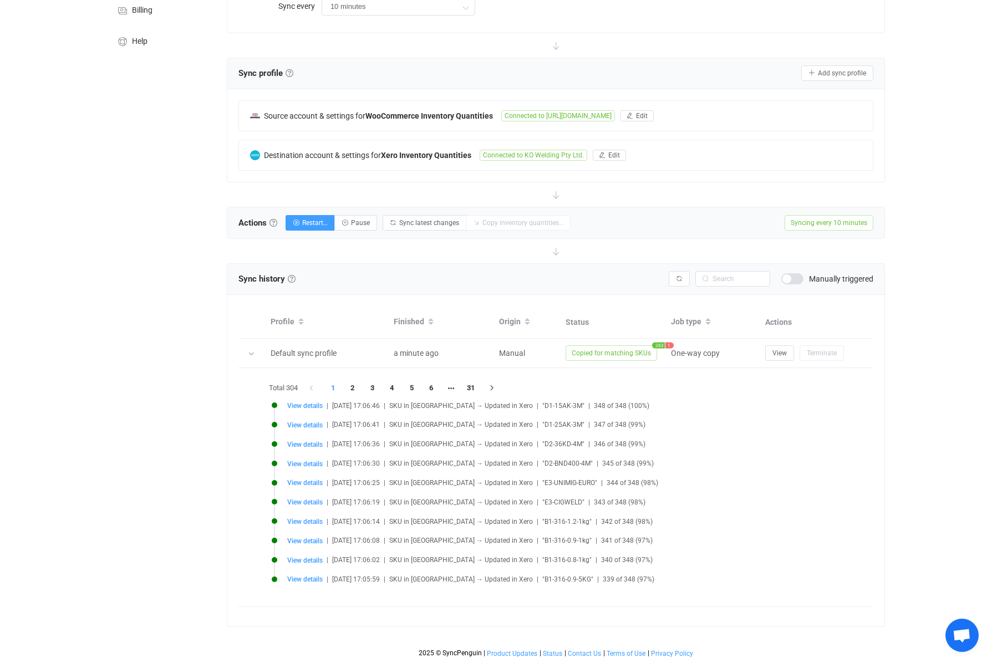
scroll to position [153, 0]
